Goal: Share content: Share content

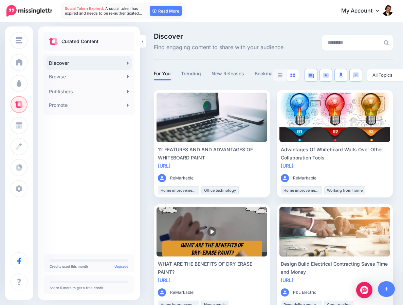
scroll to position [640, 0]
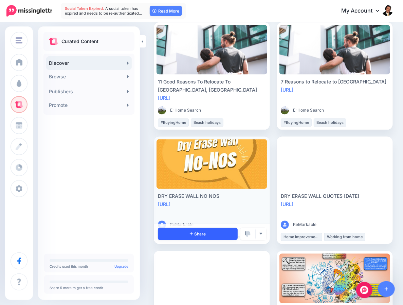
click at [190, 234] on link "Share" at bounding box center [198, 234] width 80 height 12
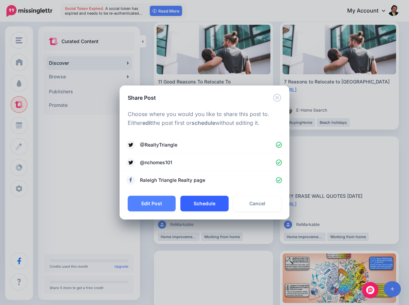
click at [202, 200] on button "Schedule" at bounding box center [204, 204] width 48 height 16
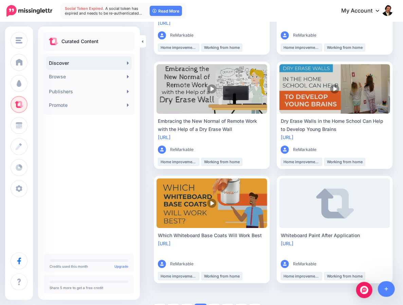
scroll to position [965, 0]
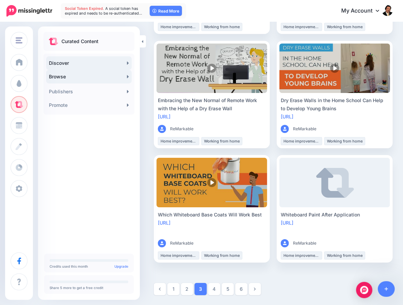
click at [57, 76] on link "Browse" at bounding box center [89, 77] width 86 height 14
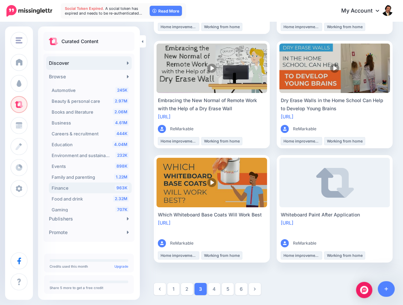
click at [58, 191] on span "Finance" at bounding box center [60, 188] width 17 height 5
click at [68, 188] on span "Finance" at bounding box center [60, 188] width 17 height 5
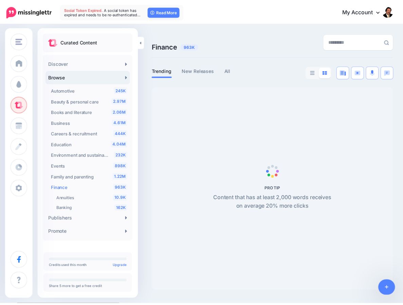
scroll to position [88, 0]
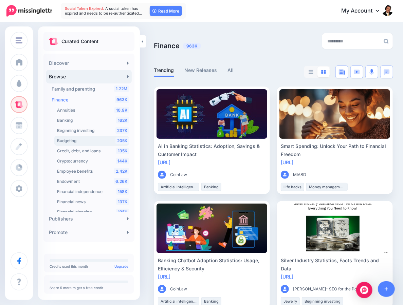
click at [75, 144] on div "205K Budgeting" at bounding box center [93, 141] width 72 height 8
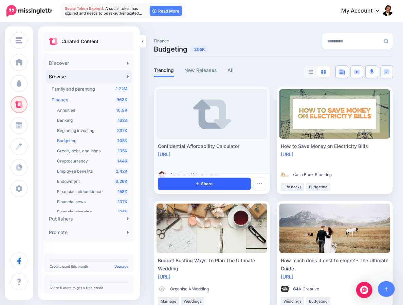
click at [195, 184] on link "Share" at bounding box center [204, 184] width 93 height 12
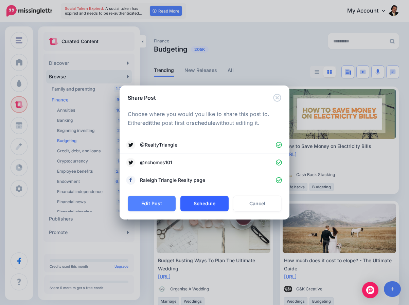
click at [195, 202] on button "Schedule" at bounding box center [204, 204] width 48 height 16
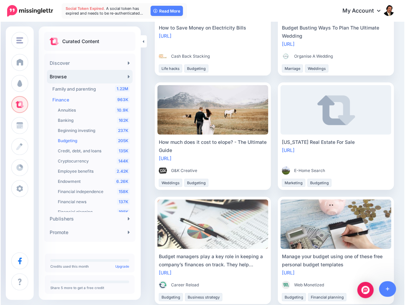
scroll to position [149, 0]
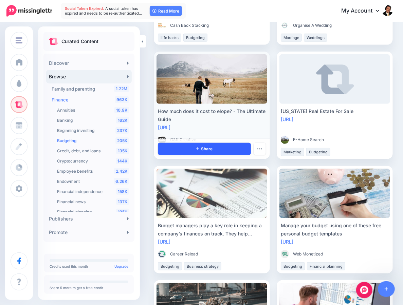
click at [209, 153] on link "Share" at bounding box center [204, 149] width 93 height 12
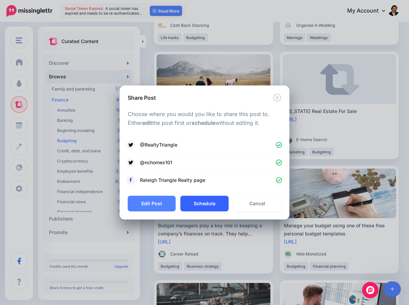
click at [193, 201] on button "Schedule" at bounding box center [204, 204] width 48 height 16
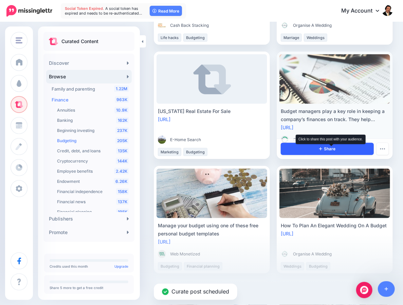
click at [331, 149] on span "Share" at bounding box center [327, 149] width 16 height 4
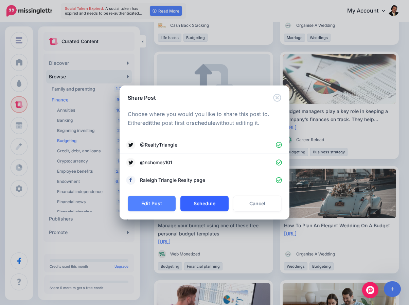
click at [196, 200] on button "Schedule" at bounding box center [204, 204] width 48 height 16
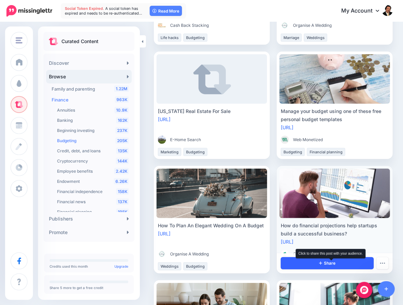
click at [330, 263] on span "Share" at bounding box center [327, 264] width 16 height 4
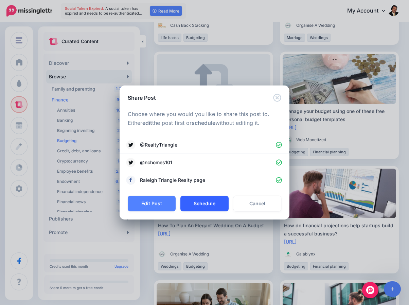
click at [212, 208] on button "Schedule" at bounding box center [204, 204] width 48 height 16
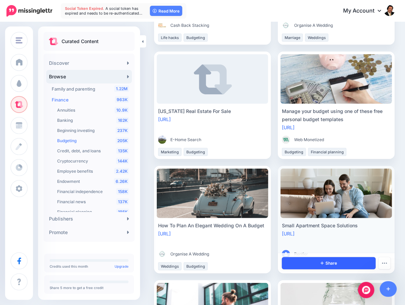
click at [320, 266] on link "Share" at bounding box center [329, 264] width 94 height 12
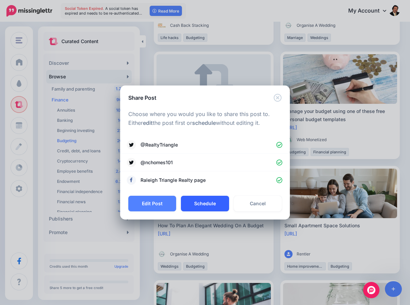
click at [201, 200] on button "Schedule" at bounding box center [205, 204] width 48 height 16
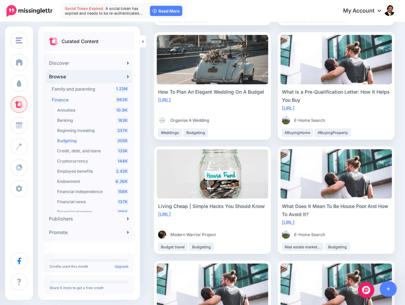
scroll to position [288, 0]
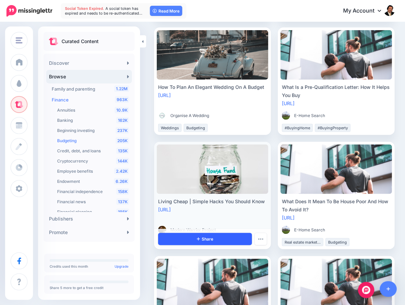
click at [198, 243] on link "Share" at bounding box center [205, 239] width 94 height 12
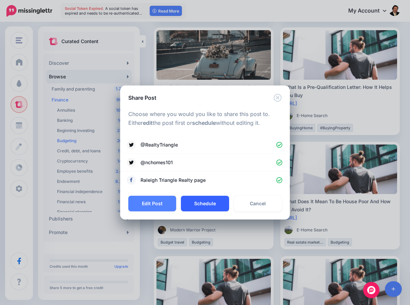
click at [205, 201] on button "Schedule" at bounding box center [205, 204] width 48 height 16
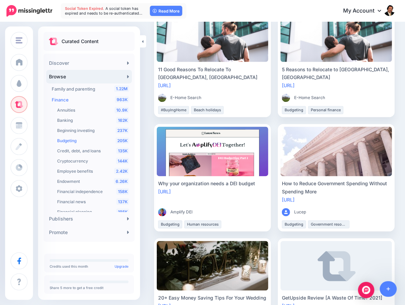
scroll to position [537, 0]
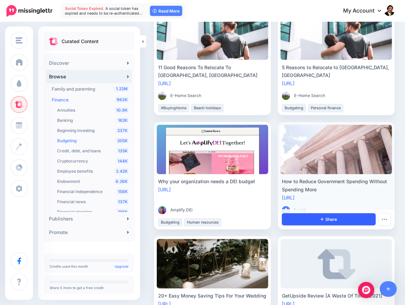
click at [311, 219] on link "Share" at bounding box center [329, 220] width 94 height 12
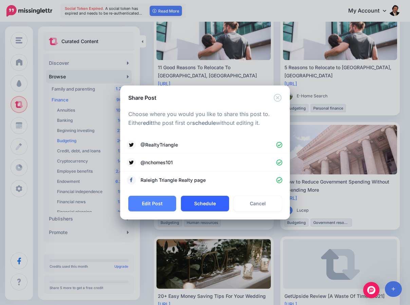
click at [210, 207] on button "Schedule" at bounding box center [205, 204] width 48 height 16
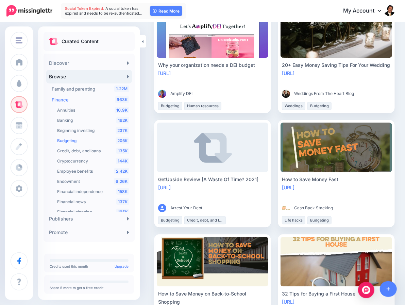
scroll to position [673, 0]
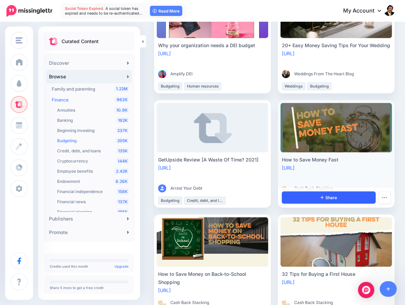
click at [317, 197] on link "Share" at bounding box center [329, 198] width 94 height 12
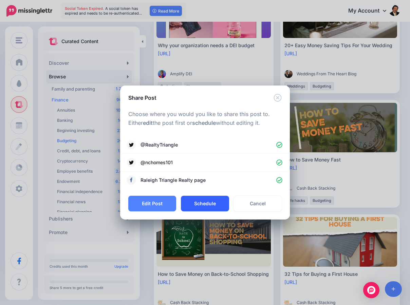
click at [220, 205] on button "Schedule" at bounding box center [205, 204] width 48 height 16
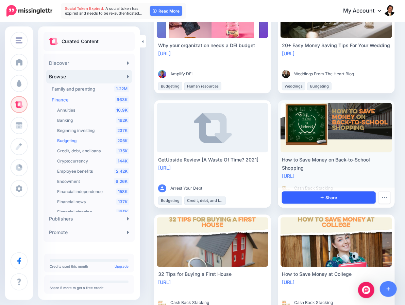
click at [321, 196] on link "Share" at bounding box center [329, 198] width 94 height 12
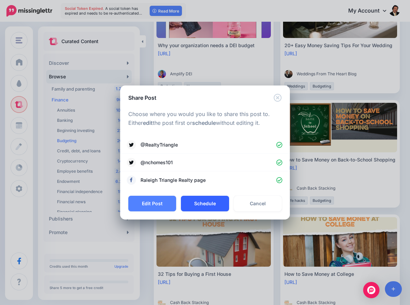
click at [210, 207] on button "Schedule" at bounding box center [205, 204] width 48 height 16
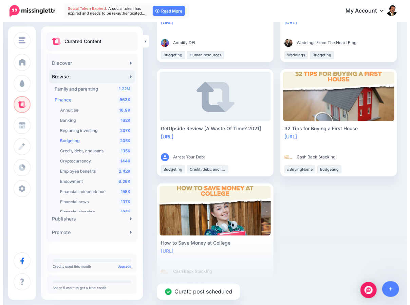
scroll to position [733, 0]
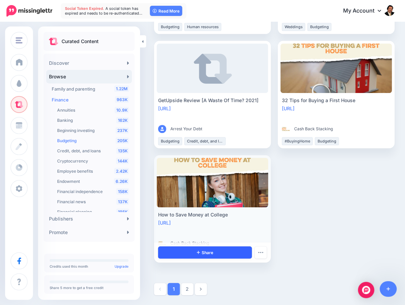
click at [191, 255] on link "Share" at bounding box center [205, 253] width 94 height 12
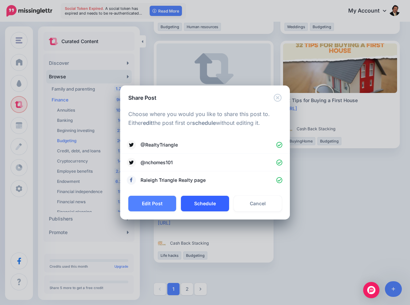
click at [200, 203] on button "Schedule" at bounding box center [205, 204] width 48 height 16
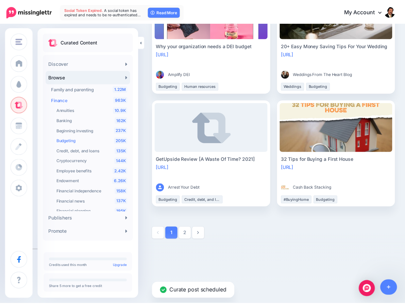
scroll to position [618, 0]
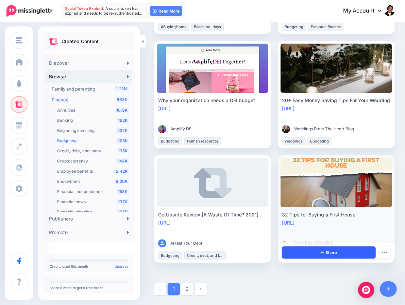
click at [316, 254] on link "Share" at bounding box center [329, 253] width 94 height 12
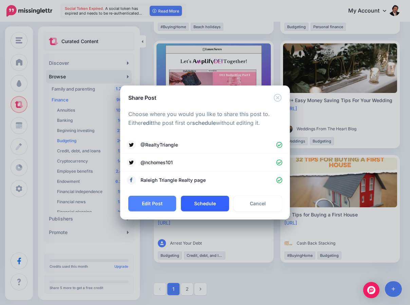
click at [217, 205] on button "Schedule" at bounding box center [205, 204] width 48 height 16
